Goal: Task Accomplishment & Management: Manage account settings

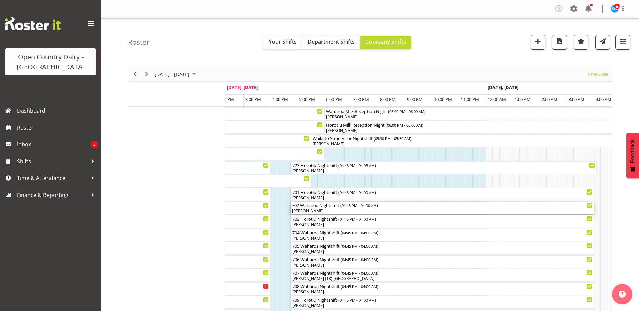
click at [309, 212] on div "[PERSON_NAME]" at bounding box center [442, 211] width 300 height 6
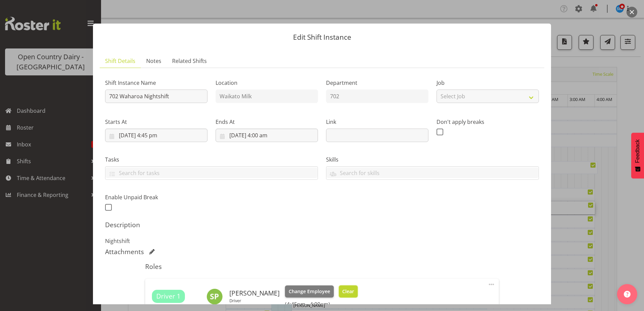
click at [342, 290] on span "Clear" at bounding box center [348, 291] width 12 height 7
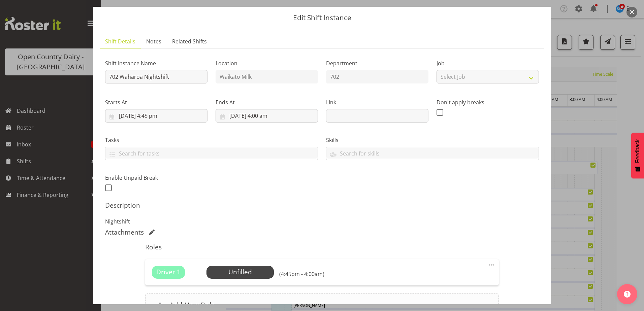
scroll to position [92, 0]
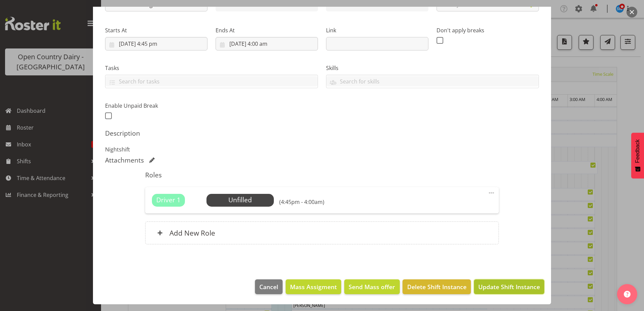
click at [497, 287] on span "Update Shift Instance" at bounding box center [509, 286] width 62 height 9
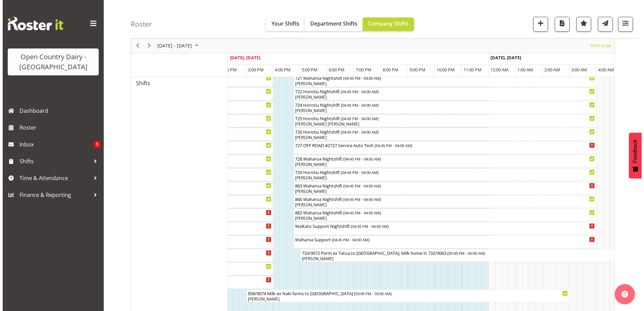
scroll to position [438, 0]
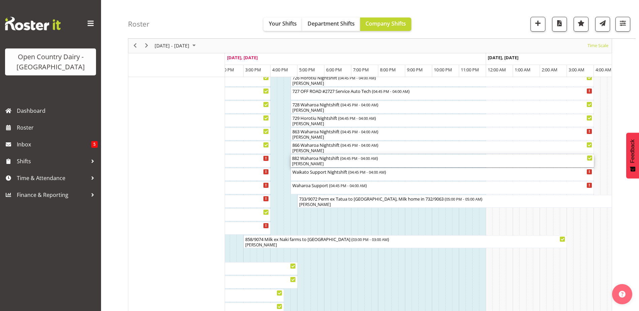
click at [306, 163] on div "[PERSON_NAME]" at bounding box center [442, 164] width 300 height 6
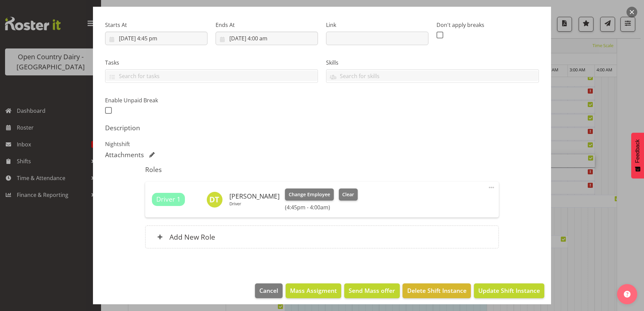
scroll to position [101, 0]
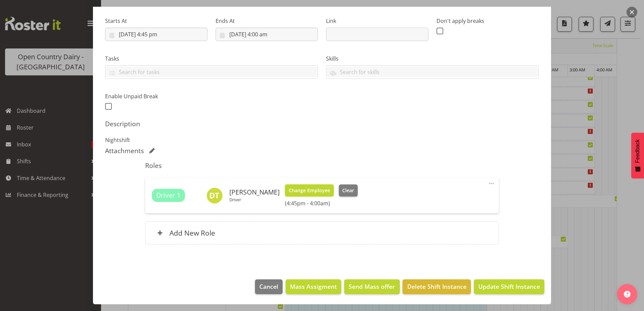
click at [308, 193] on span "Change Employee" at bounding box center [309, 190] width 41 height 7
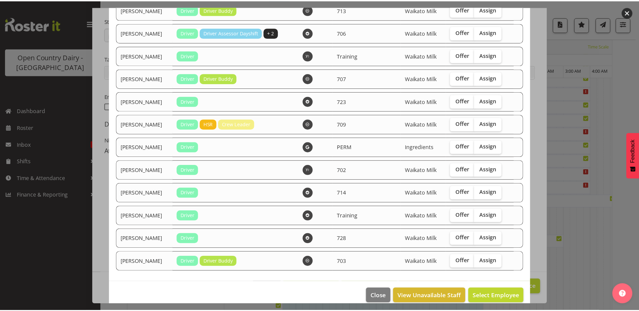
scroll to position [741, 0]
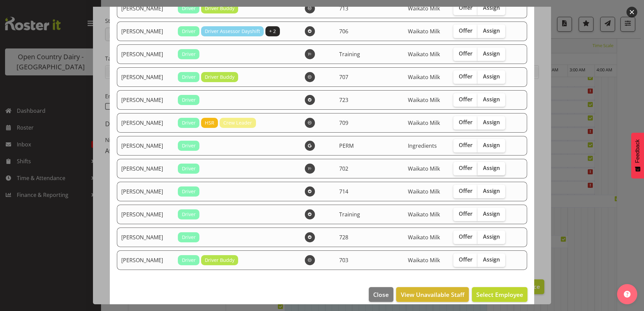
click at [484, 169] on span "Assign" at bounding box center [491, 168] width 17 height 7
click at [482, 169] on input "Assign" at bounding box center [479, 168] width 4 height 4
checkbox input "true"
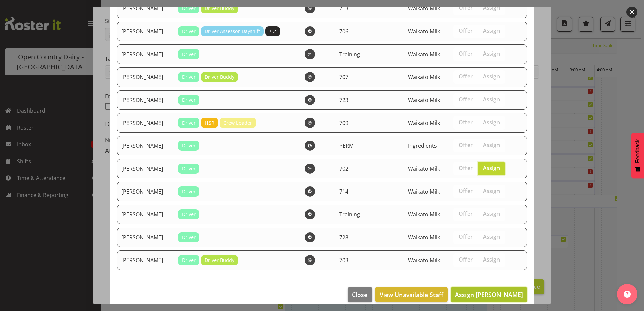
click at [495, 293] on span "Assign [PERSON_NAME]" at bounding box center [489, 295] width 68 height 8
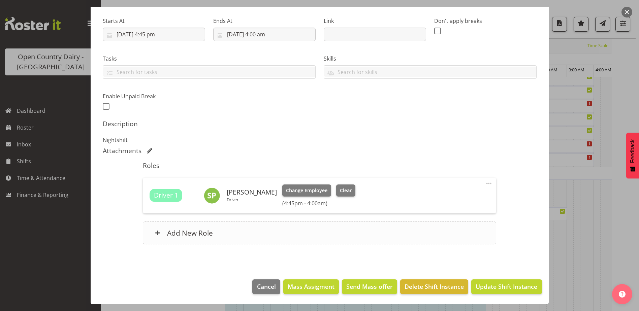
scroll to position [572, 0]
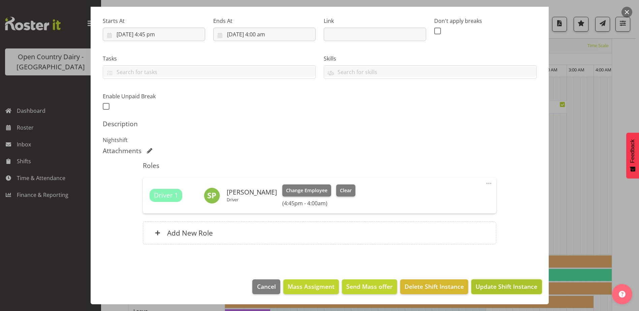
click at [500, 285] on span "Update Shift Instance" at bounding box center [506, 286] width 62 height 9
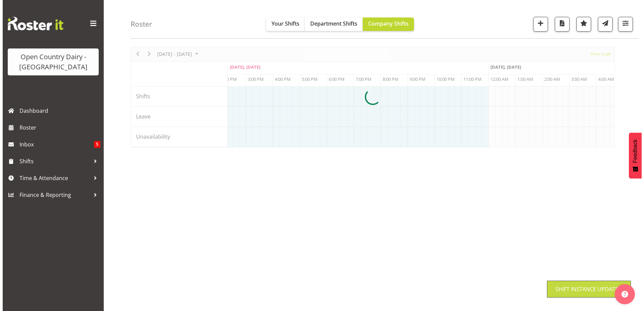
scroll to position [20, 0]
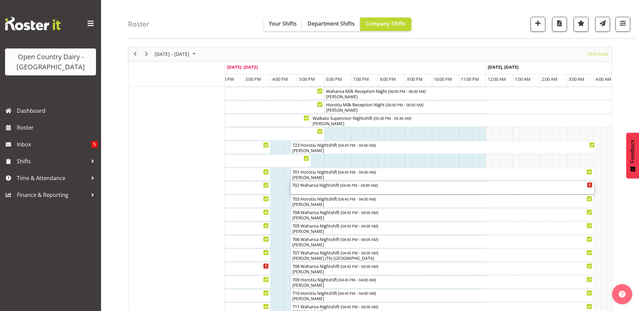
click at [316, 189] on div "702 Waharoa Nightshift ( 04:45 PM - 04:00 AM )" at bounding box center [442, 187] width 300 height 13
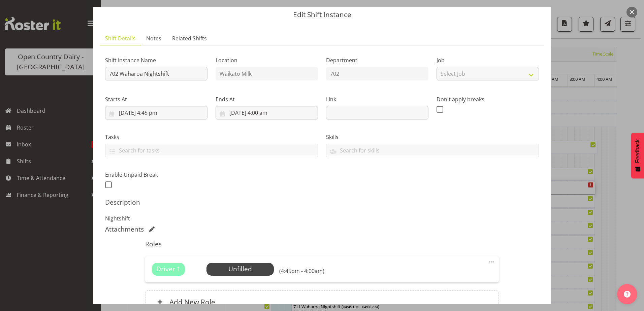
scroll to position [92, 0]
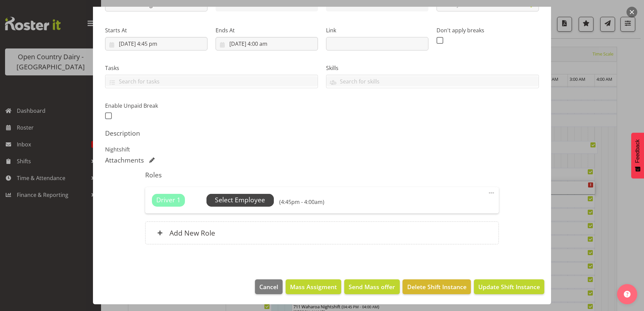
click at [244, 198] on span "Select Employee" at bounding box center [240, 200] width 50 height 10
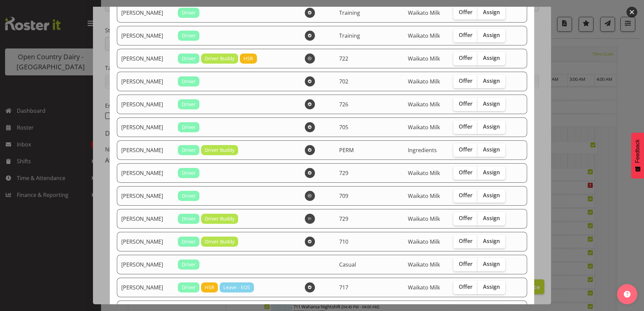
scroll to position [101, 0]
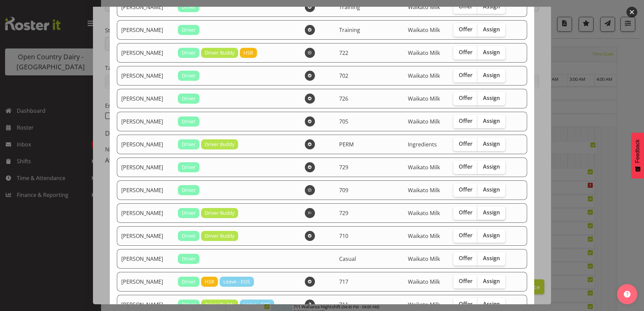
click at [487, 213] on span "Assign" at bounding box center [491, 212] width 17 height 7
click at [482, 213] on input "Assign" at bounding box center [479, 212] width 4 height 4
checkbox input "true"
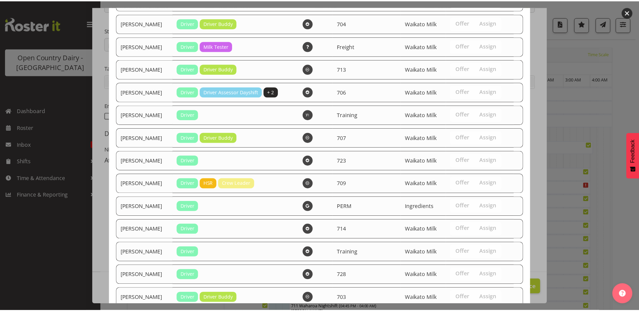
scroll to position [748, 0]
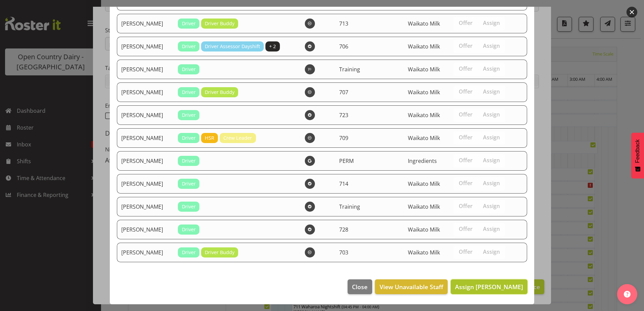
click at [485, 285] on span "Assign [PERSON_NAME]" at bounding box center [489, 287] width 68 height 8
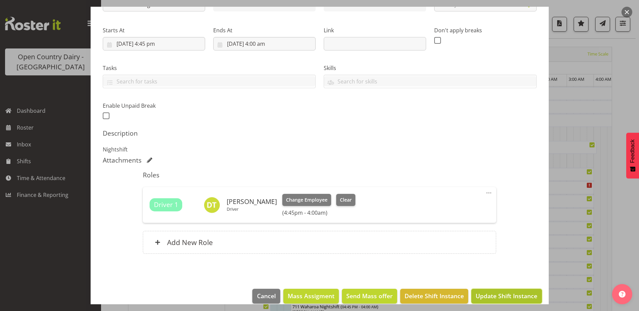
click at [499, 297] on span "Update Shift Instance" at bounding box center [506, 296] width 62 height 9
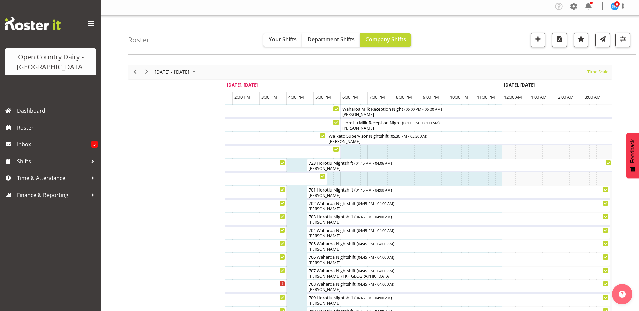
scroll to position [0, 0]
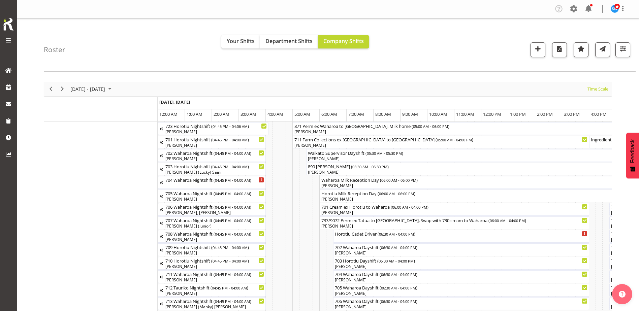
scroll to position [0, 1939]
